Goal: Check status

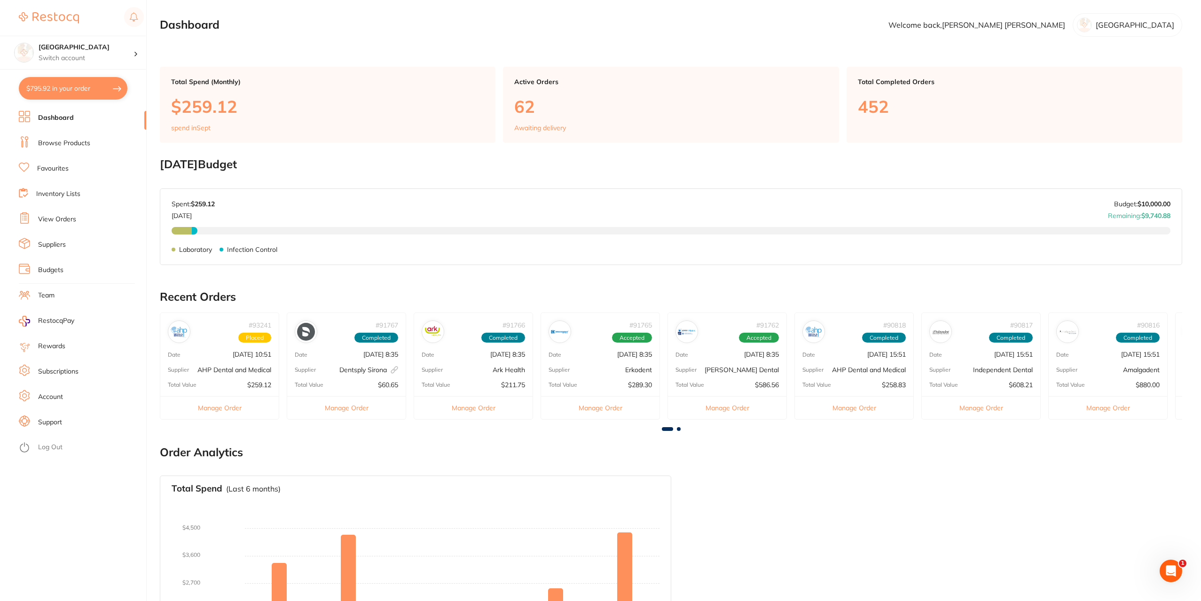
drag, startPoint x: 220, startPoint y: 406, endPoint x: 221, endPoint y: 399, distance: 7.3
click at [220, 404] on button "Manage Order" at bounding box center [219, 407] width 119 height 23
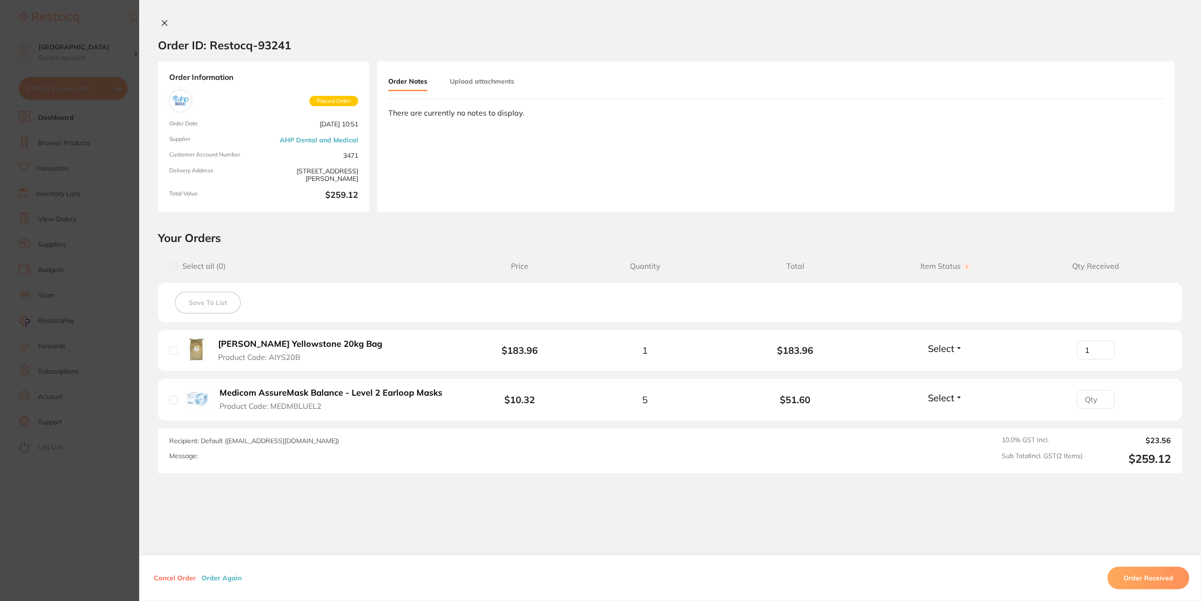
type input "1"
click at [1102, 348] on input "1" at bounding box center [1096, 350] width 38 height 19
click at [937, 345] on span "Select" at bounding box center [941, 349] width 26 height 12
click at [952, 369] on span "Received" at bounding box center [946, 368] width 24 height 7
click at [1102, 395] on input "1" at bounding box center [1096, 399] width 38 height 19
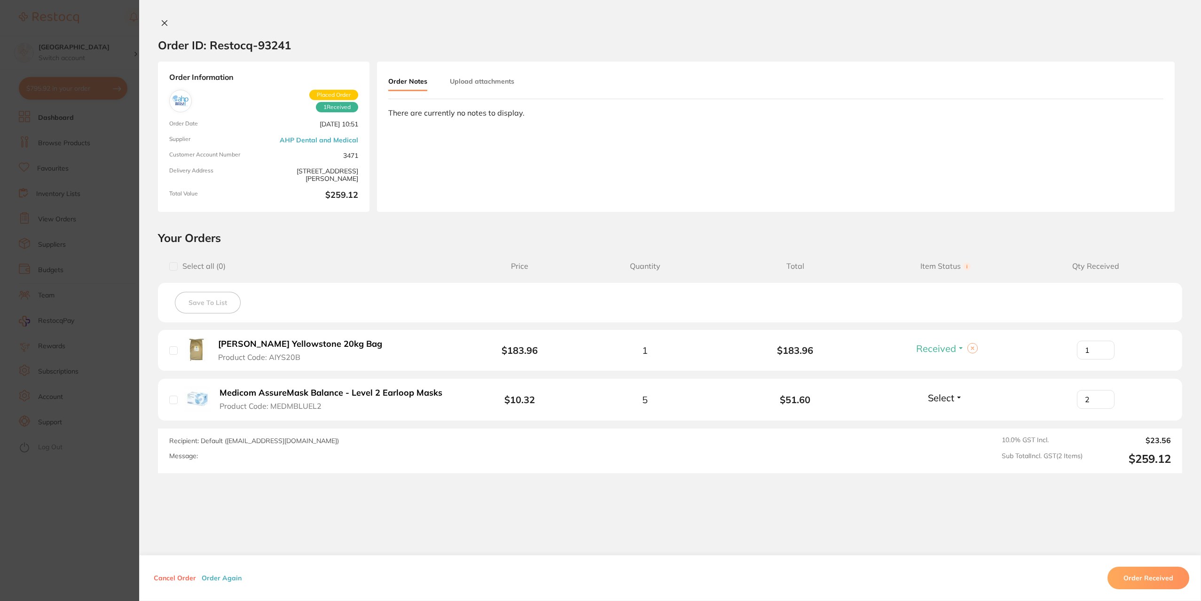
click at [1102, 395] on input "2" at bounding box center [1096, 399] width 38 height 19
click at [1102, 395] on input "3" at bounding box center [1096, 399] width 38 height 19
click at [1102, 395] on input "4" at bounding box center [1096, 399] width 38 height 19
type input "5"
click at [1102, 395] on input "5" at bounding box center [1096, 399] width 38 height 19
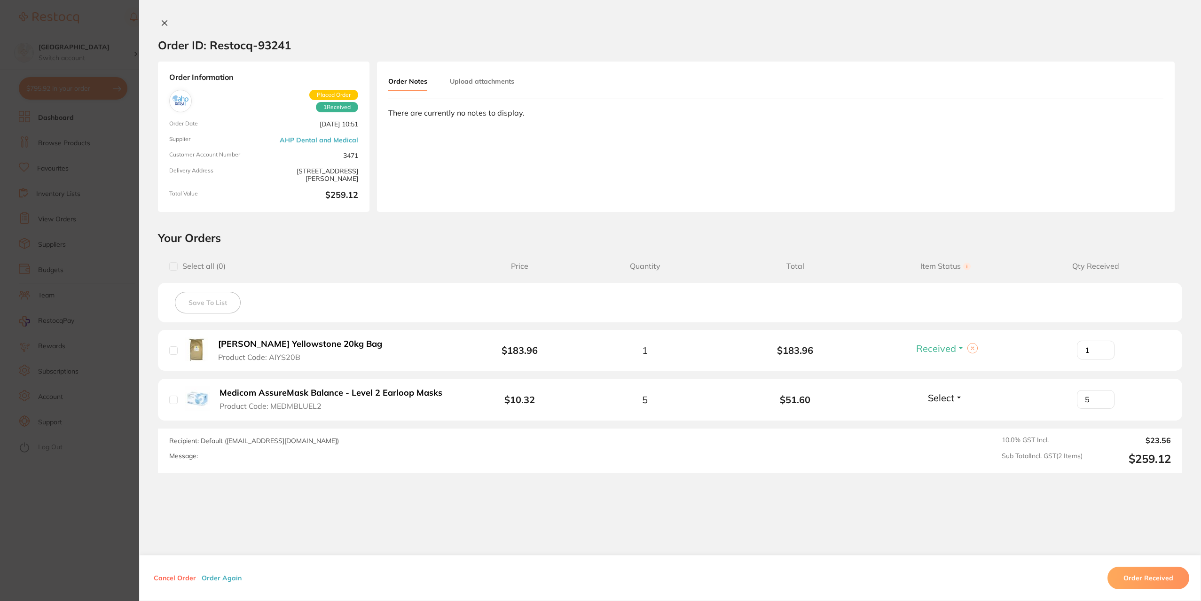
click at [952, 401] on span "Select" at bounding box center [941, 398] width 26 height 12
click at [944, 416] on span "Received" at bounding box center [946, 418] width 24 height 7
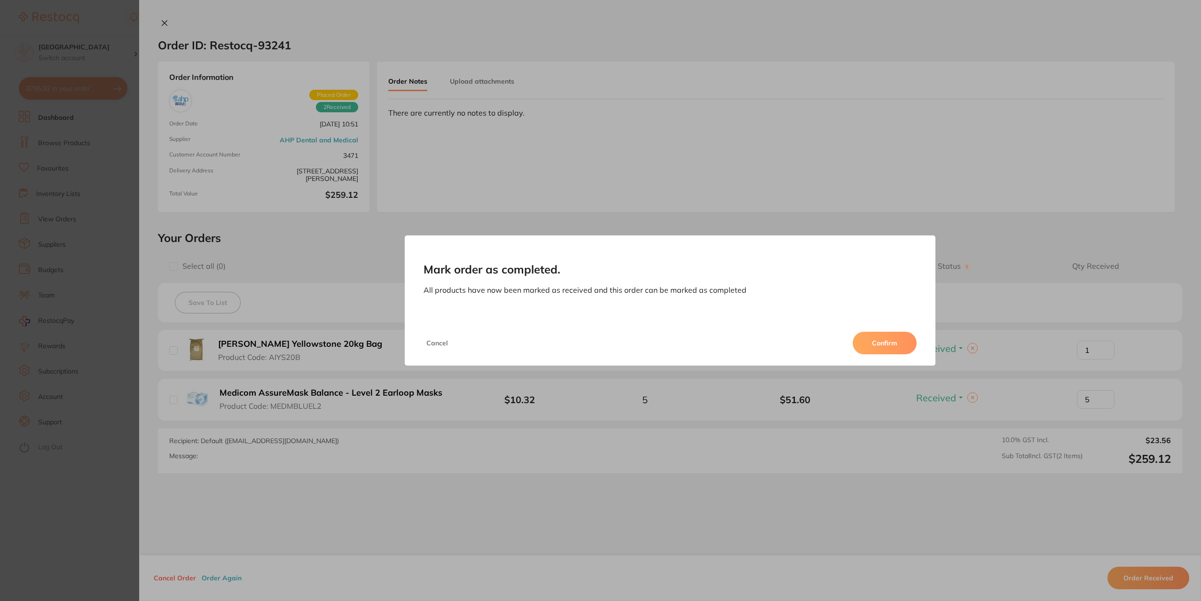
click at [874, 339] on button "Confirm" at bounding box center [885, 343] width 64 height 23
